Goal: Task Accomplishment & Management: Complete application form

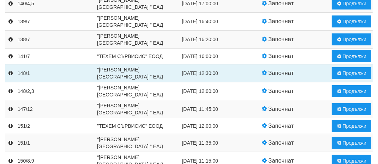
scroll to position [151, 0]
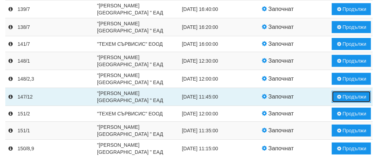
click at [357, 97] on button "Продължи" at bounding box center [351, 97] width 39 height 12
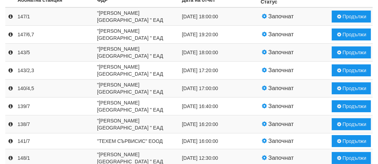
scroll to position [0, 0]
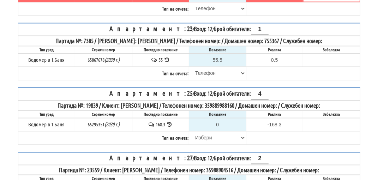
scroll to position [1045, 0]
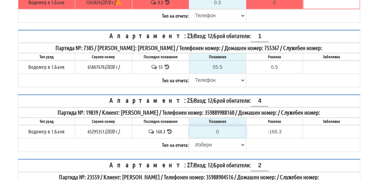
click at [226, 136] on input "0" at bounding box center [218, 132] width 56 height 12
type input "1"
type input "-167.300"
type input "17"
type input "-151.300"
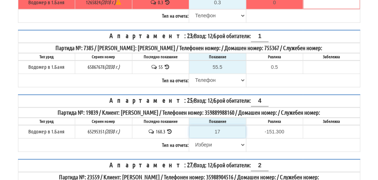
type input "170"
type input "1.700"
type input "170.3"
type input "2.0"
type input "170.3"
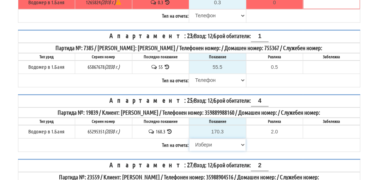
click at [207, 150] on select "Избери Визуален Телефон Бележка Неосигурен достъп Самоотчет Служебно Дистанцион…" at bounding box center [218, 145] width 56 height 12
select select "89c75930-9bfd-e511-80be-8d5a1dced85a"
click at [190, 144] on select "Избери Визуален Телефон Бележка Неосигурен достъп Самоотчет Служебно Дистанцион…" at bounding box center [218, 145] width 56 height 12
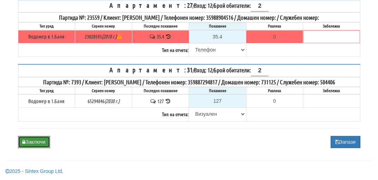
click at [37, 144] on button "Заключи" at bounding box center [34, 142] width 32 height 12
